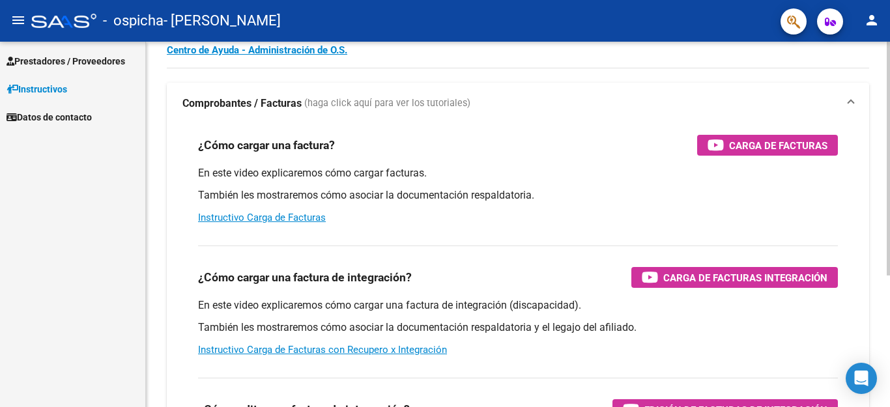
scroll to position [68, 0]
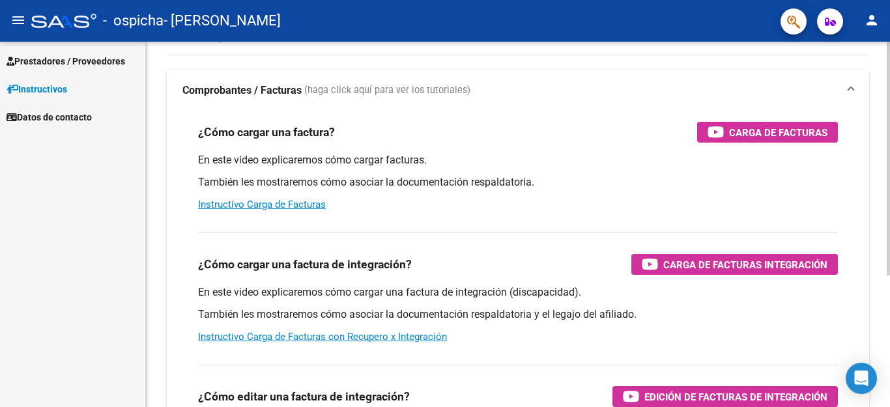
click at [890, 203] on div at bounding box center [888, 159] width 3 height 234
click at [338, 338] on link "Instructivo Carga de Facturas con Recupero x Integración" at bounding box center [322, 337] width 249 height 12
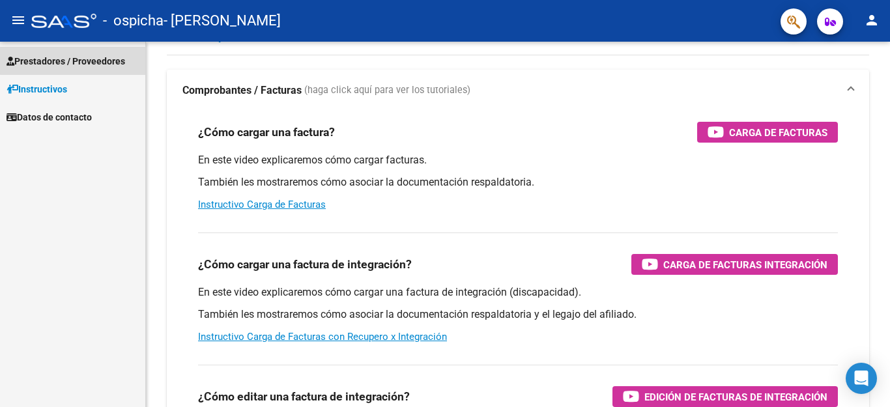
click at [76, 55] on span "Prestadores / Proveedores" at bounding box center [66, 61] width 119 height 14
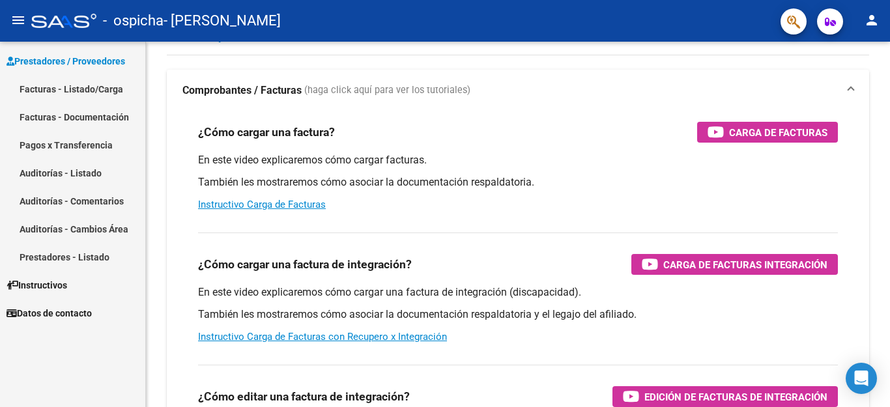
click at [71, 87] on link "Facturas - Listado/Carga" at bounding box center [72, 89] width 145 height 28
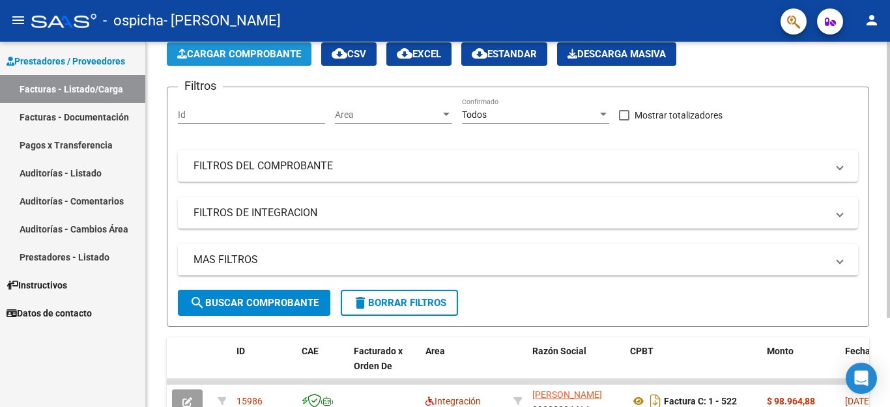
click at [235, 46] on button "Cargar Comprobante" at bounding box center [239, 53] width 145 height 23
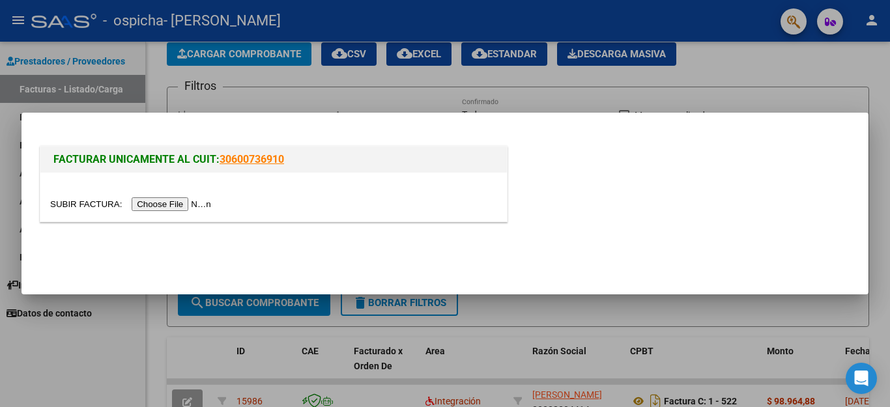
click at [187, 202] on input "file" at bounding box center [132, 204] width 165 height 14
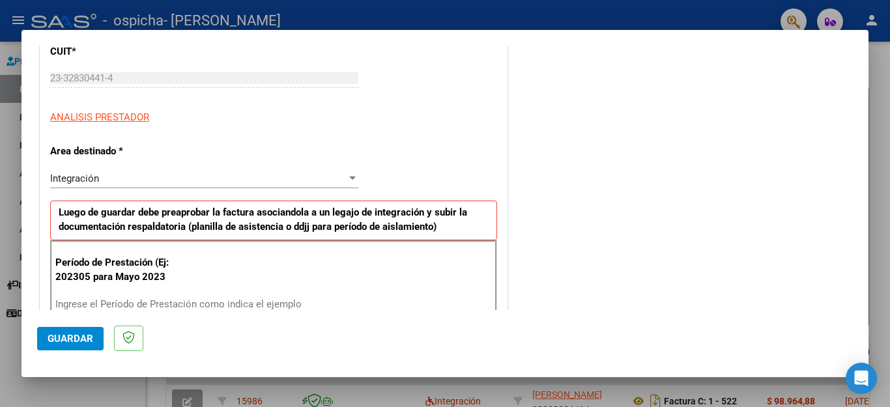
scroll to position [179, 0]
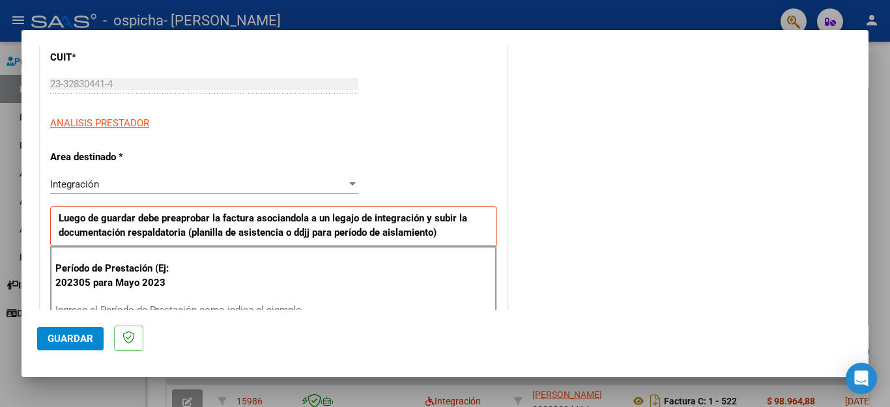
drag, startPoint x: 871, startPoint y: 115, endPoint x: 297, endPoint y: 184, distance: 578.2
click at [297, 184] on div "Integración" at bounding box center [198, 185] width 297 height 12
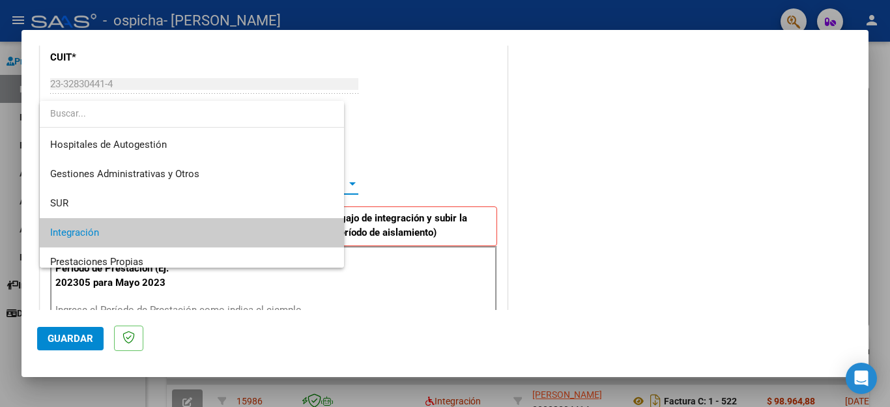
scroll to position [48, 0]
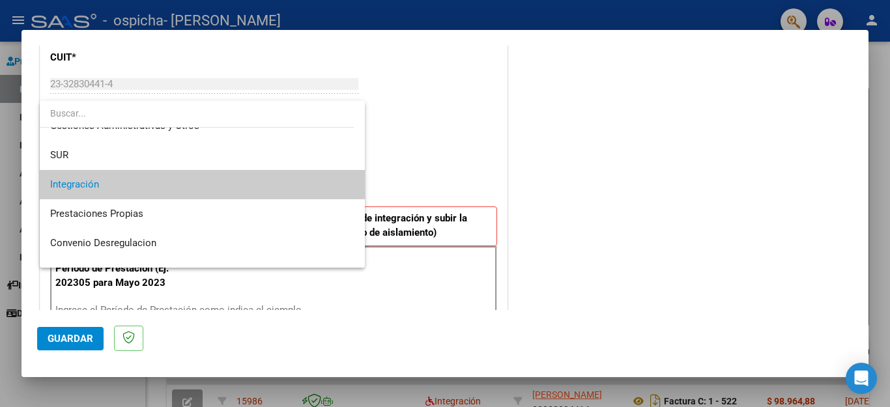
click at [297, 184] on span "Integración" at bounding box center [202, 184] width 304 height 29
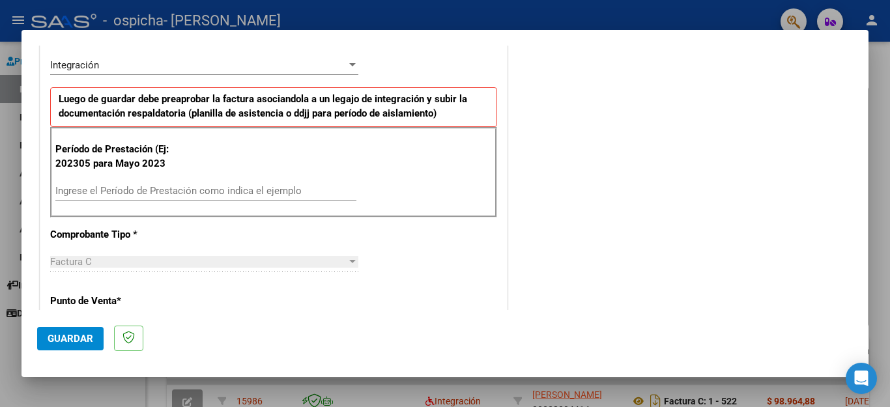
scroll to position [306, 0]
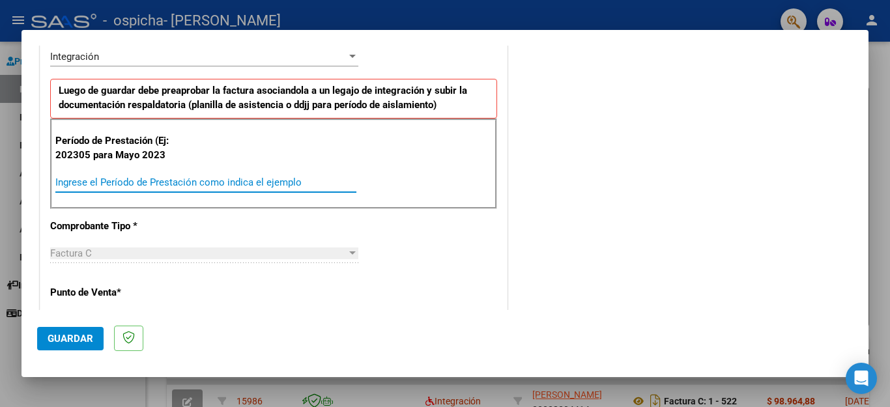
click at [85, 182] on input "Ingrese el Período de Prestación como indica el ejemplo" at bounding box center [205, 183] width 301 height 12
type input "202507"
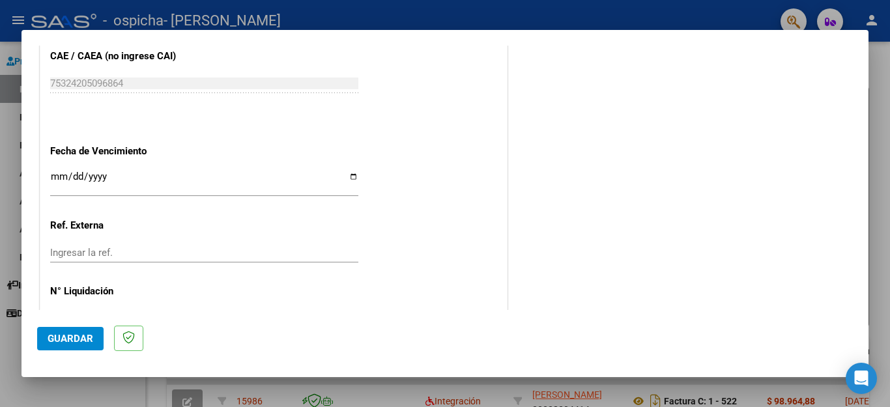
scroll to position [821, 0]
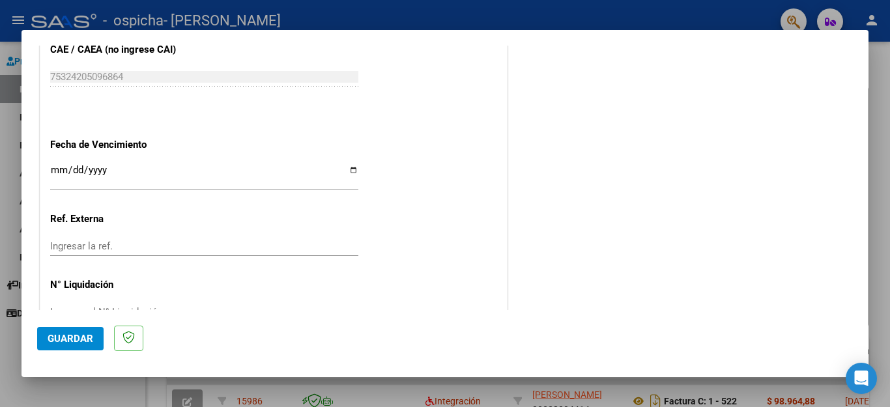
drag, startPoint x: 890, startPoint y: 275, endPoint x: 349, endPoint y: 166, distance: 551.1
click at [349, 166] on input "Ingresar la fecha" at bounding box center [204, 175] width 308 height 21
type input "[DATE]"
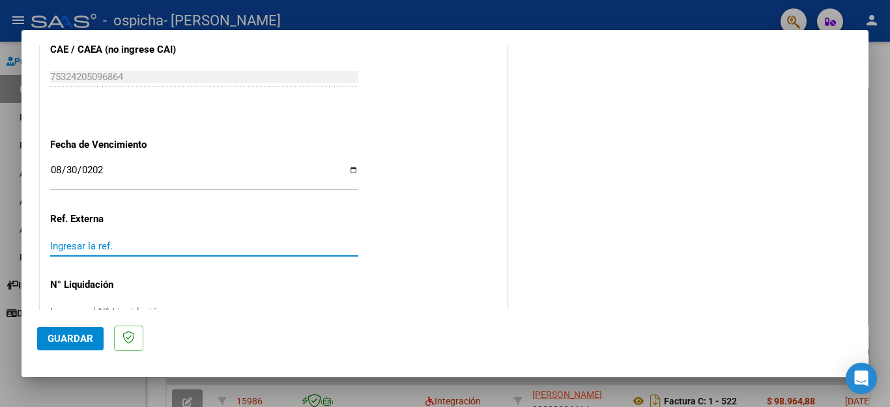
click at [188, 240] on input "Ingresar la ref." at bounding box center [204, 246] width 308 height 12
click at [293, 302] on div "Ingresar el N° Liquidación" at bounding box center [204, 312] width 308 height 20
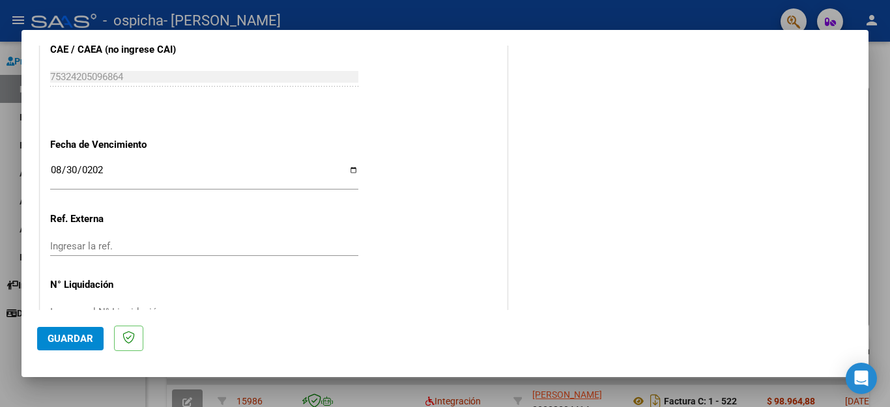
scroll to position [842, 0]
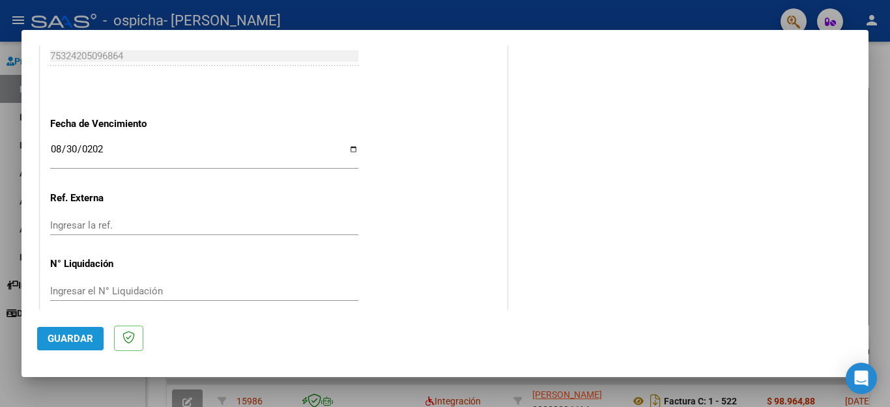
click at [68, 344] on span "Guardar" at bounding box center [71, 339] width 46 height 12
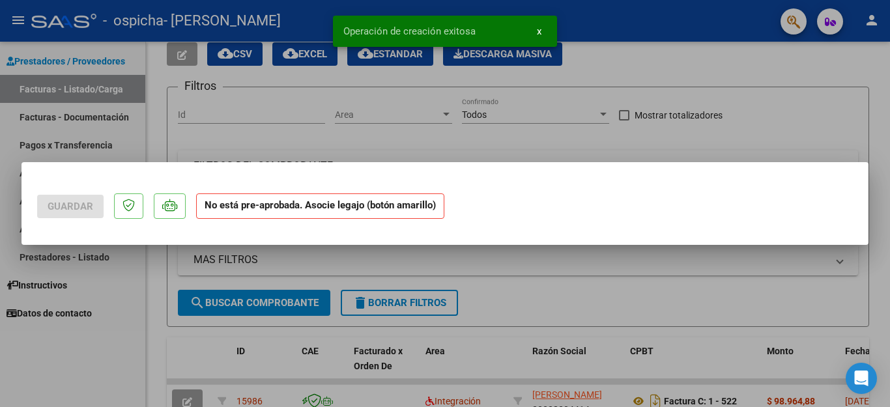
scroll to position [0, 0]
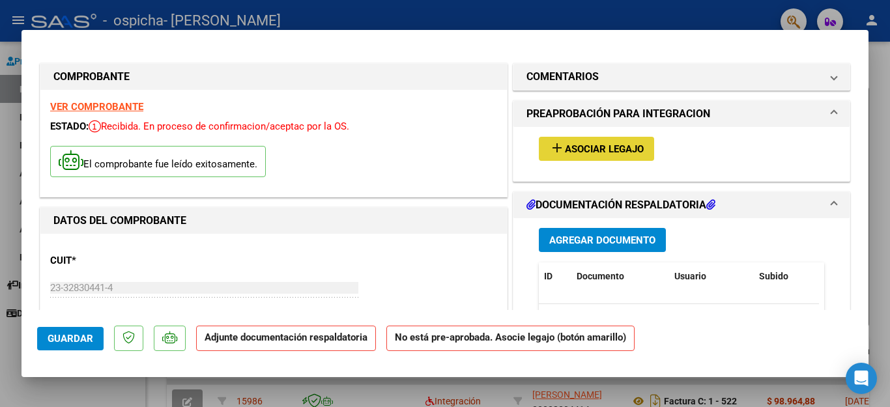
click at [623, 148] on span "Asociar Legajo" at bounding box center [604, 149] width 79 height 12
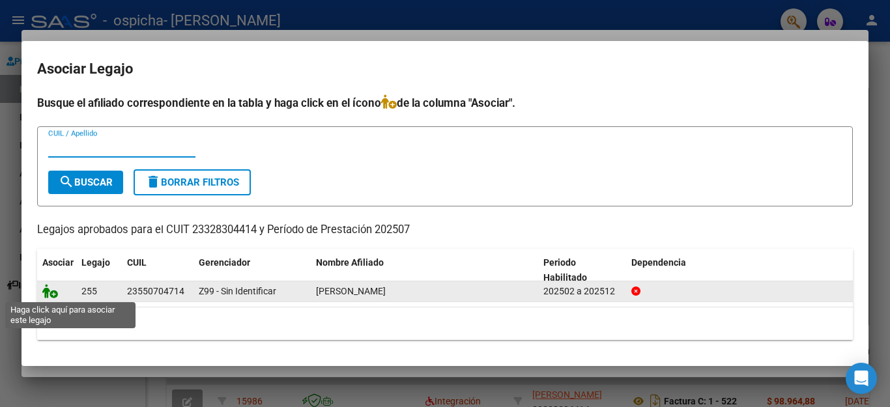
click at [50, 293] on icon at bounding box center [50, 291] width 16 height 14
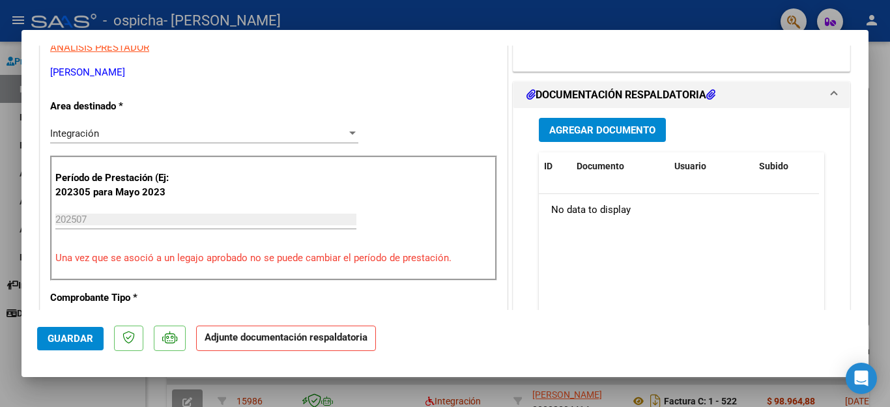
scroll to position [310, 0]
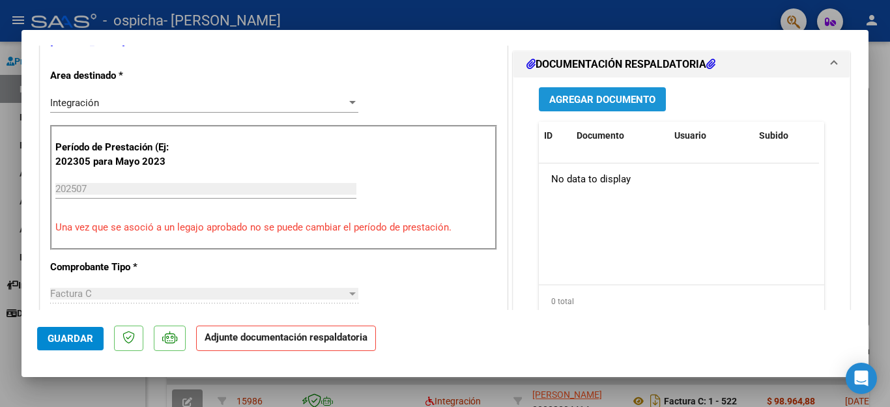
click at [594, 106] on span "Agregar Documento" at bounding box center [602, 100] width 106 height 12
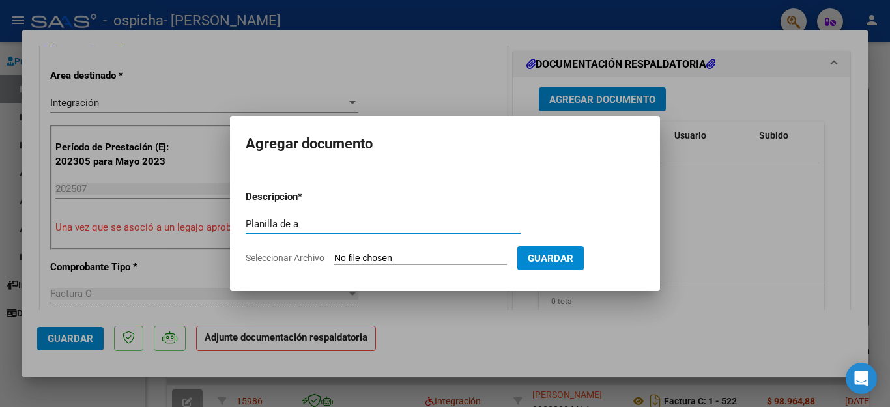
type input "Planilla de Asistencia"
click at [291, 253] on span "Seleccionar Archivo" at bounding box center [285, 258] width 79 height 10
click at [334, 253] on input "Seleccionar Archivo" at bounding box center [420, 259] width 173 height 12
type input "C:\fakepath\Asistencia [PERSON_NAME] [DATE].pdf"
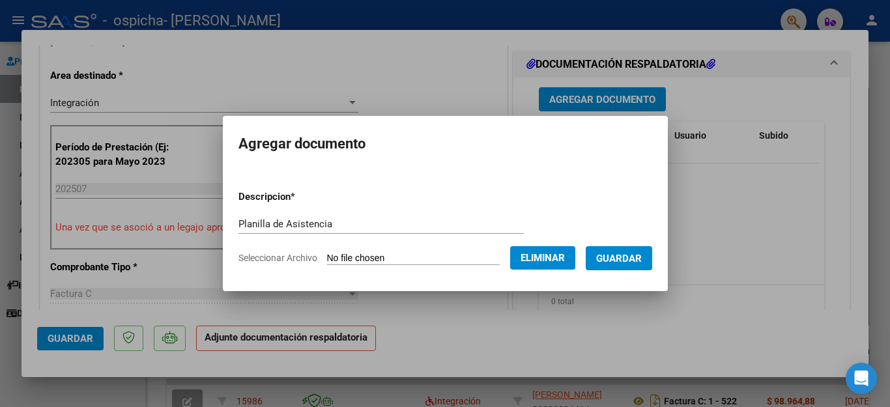
click at [618, 264] on span "Guardar" at bounding box center [619, 259] width 46 height 12
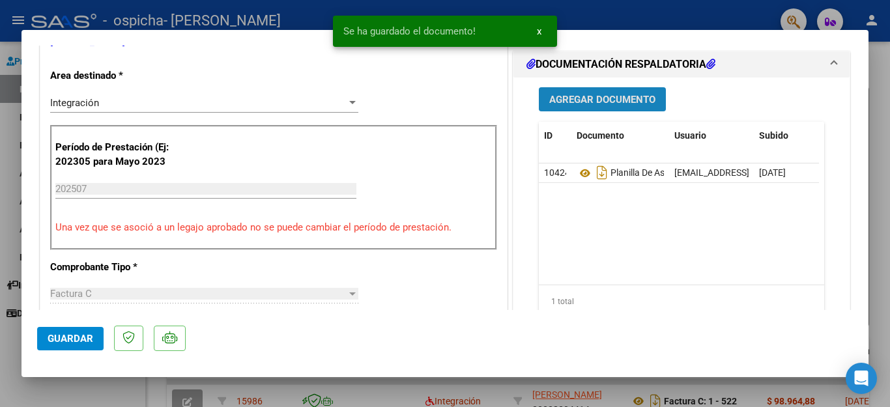
click at [613, 111] on button "Agregar Documento" at bounding box center [602, 99] width 127 height 24
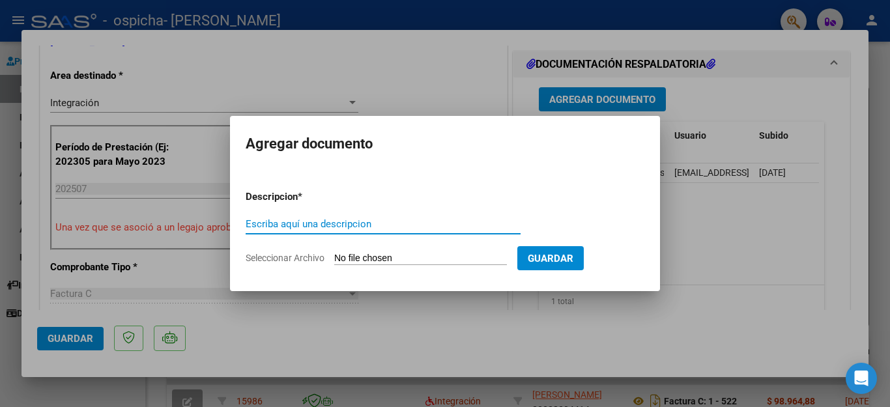
click at [347, 224] on input "Escriba aquí una descripcion" at bounding box center [383, 224] width 275 height 12
type input "Informe semestral"
click at [282, 257] on span "Seleccionar Archivo" at bounding box center [285, 258] width 79 height 10
click at [334, 257] on input "Seleccionar Archivo" at bounding box center [420, 259] width 173 height 12
type input "C:\fakepath\Informe evolutivo [PERSON_NAME]-[DATE].pdf"
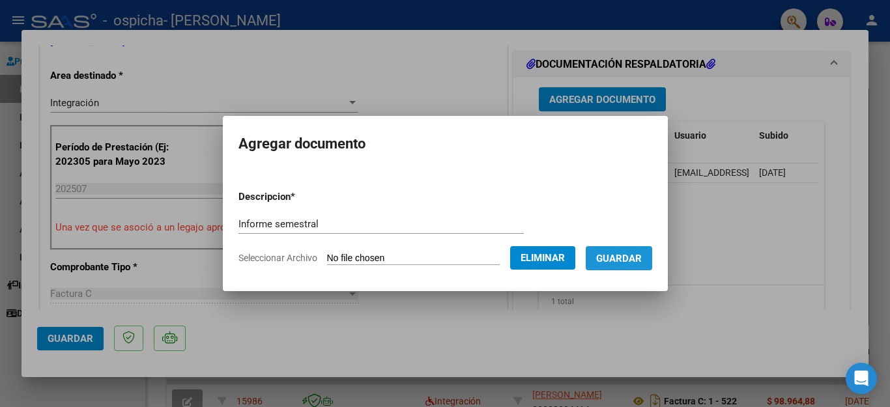
click at [638, 256] on span "Guardar" at bounding box center [619, 259] width 46 height 12
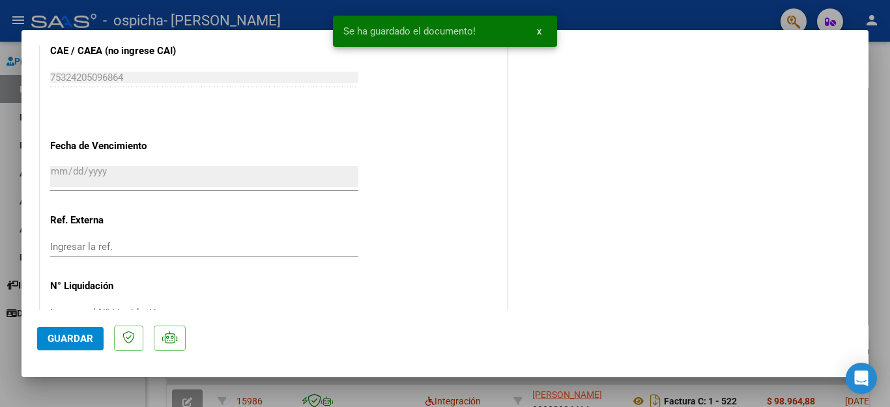
scroll to position [886, 0]
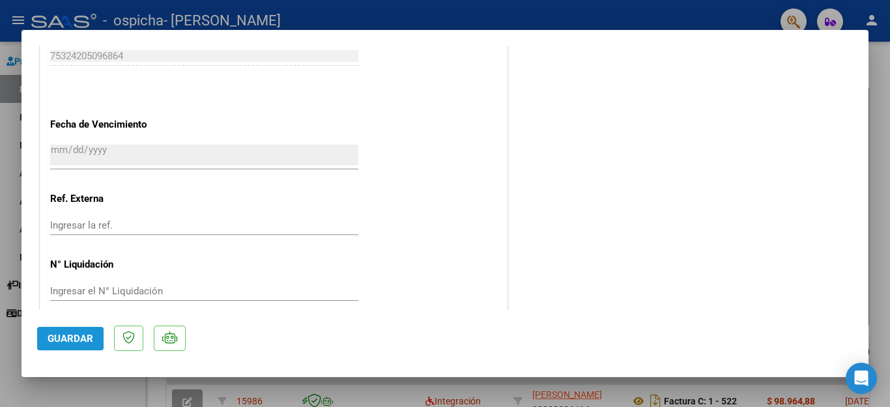
drag, startPoint x: 873, startPoint y: 323, endPoint x: 74, endPoint y: 337, distance: 798.5
click at [74, 337] on span "Guardar" at bounding box center [71, 339] width 46 height 12
